Goal: Check status: Check status

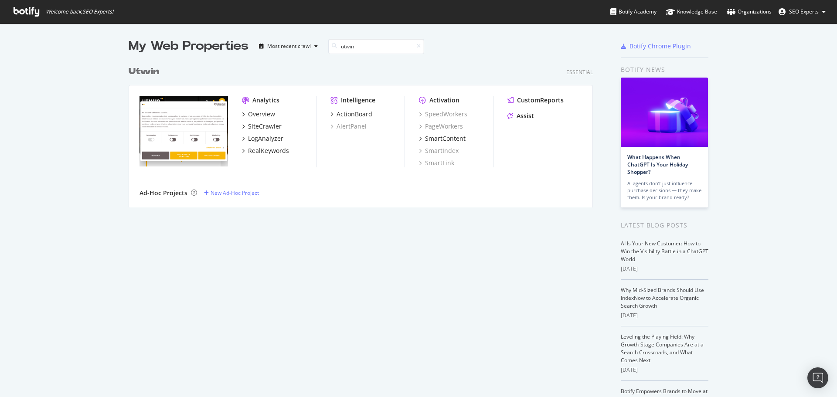
scroll to position [146, 465]
type input "utwin"
click at [255, 124] on div "SiteCrawler" at bounding box center [265, 126] width 34 height 9
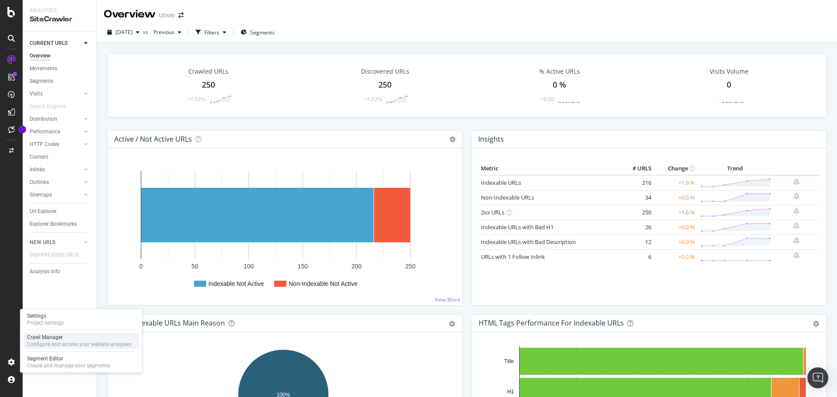
click at [70, 341] on div "Configure and access your website analyses" at bounding box center [79, 344] width 104 height 7
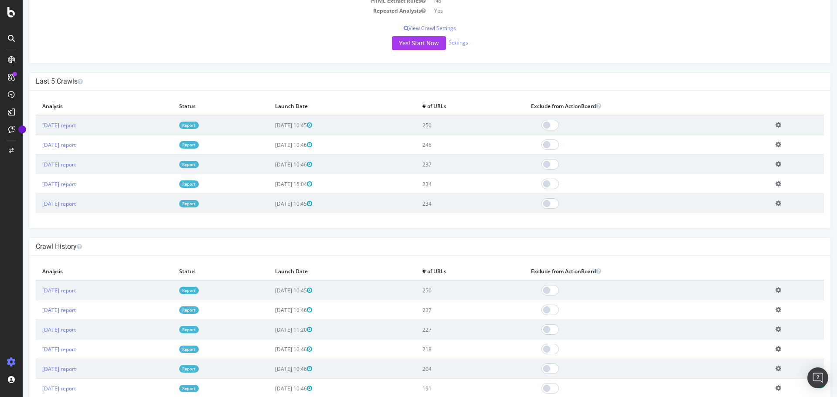
scroll to position [297, 0]
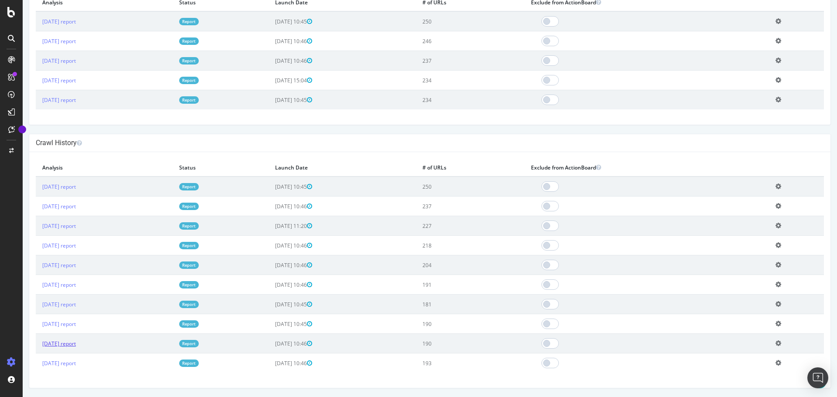
click at [76, 347] on link "[DATE] report" at bounding box center [59, 343] width 34 height 7
